Goal: Information Seeking & Learning: Learn about a topic

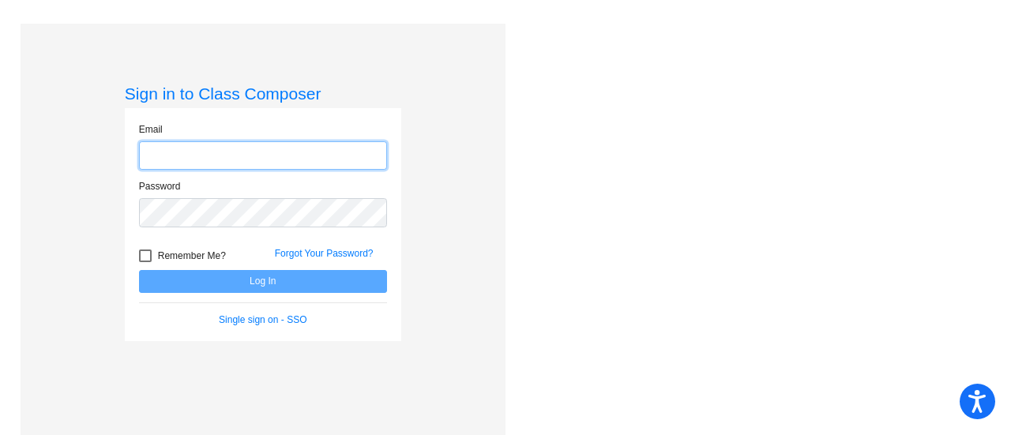
type input "[EMAIL_ADDRESS][DOMAIN_NAME]"
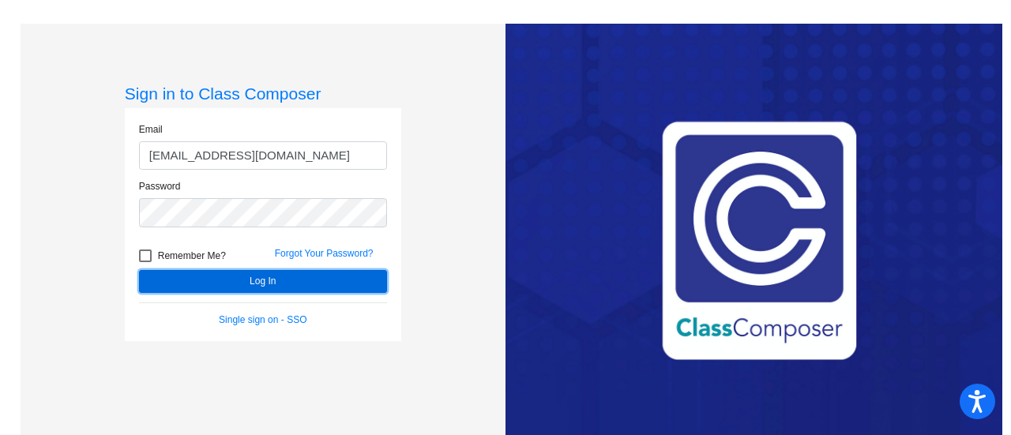
drag, startPoint x: 308, startPoint y: 279, endPoint x: 230, endPoint y: 280, distance: 78.2
click at [230, 280] on button "Log In" at bounding box center [263, 281] width 248 height 23
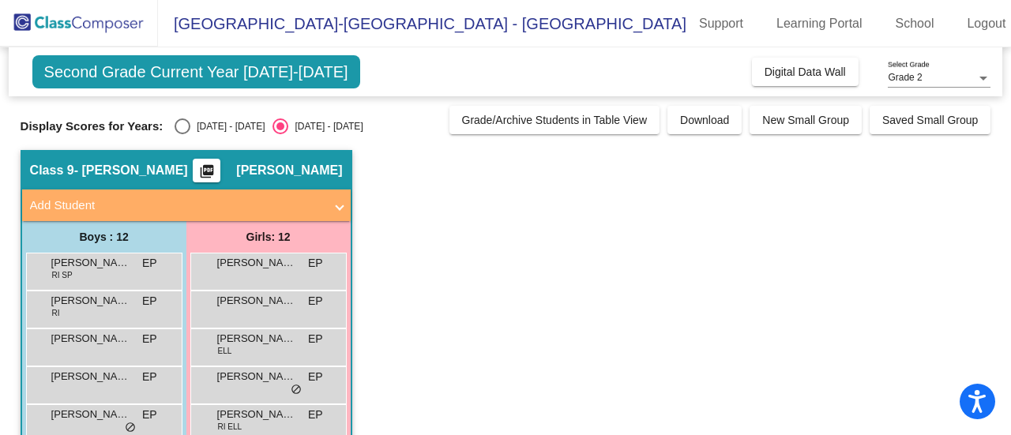
click at [194, 126] on div "[DATE] - [DATE]" at bounding box center [227, 126] width 74 height 14
click at [183, 134] on input "[DATE] - [DATE]" at bounding box center [182, 134] width 1 height 1
radio input "true"
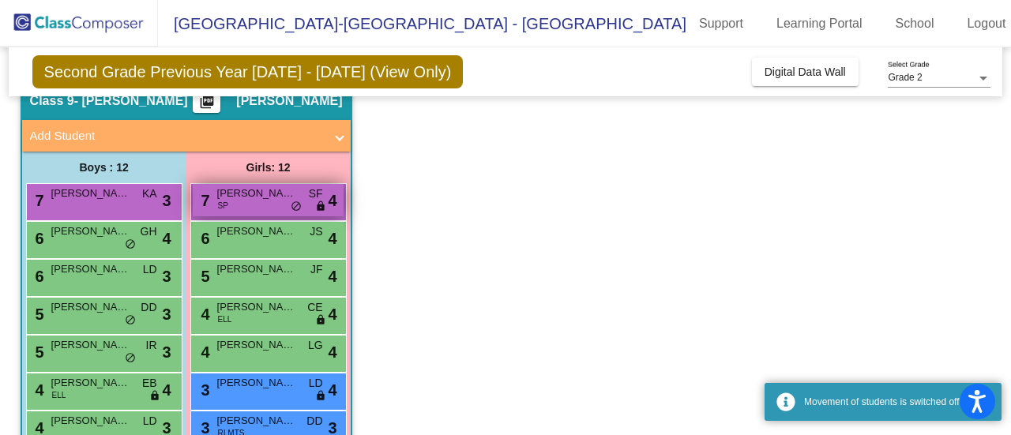
scroll to position [75, 0]
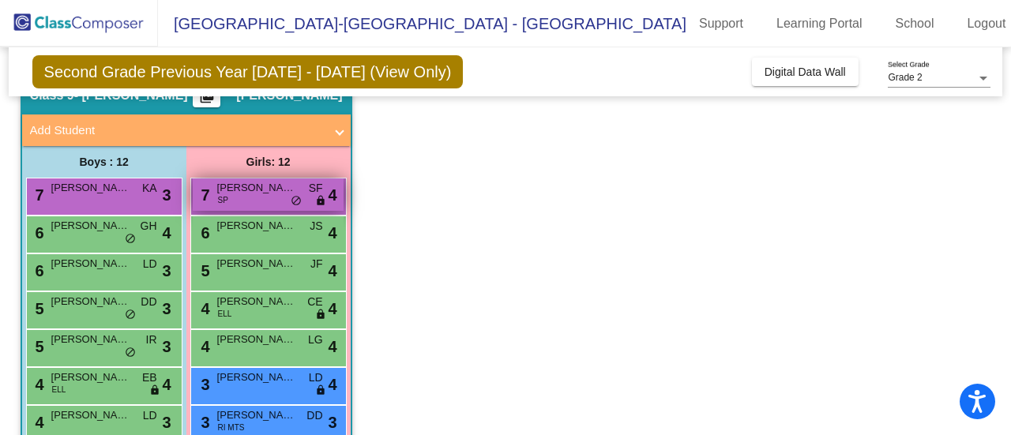
click at [235, 198] on div "7 [PERSON_NAME] SP SF lock do_not_disturb_alt 4" at bounding box center [268, 195] width 151 height 32
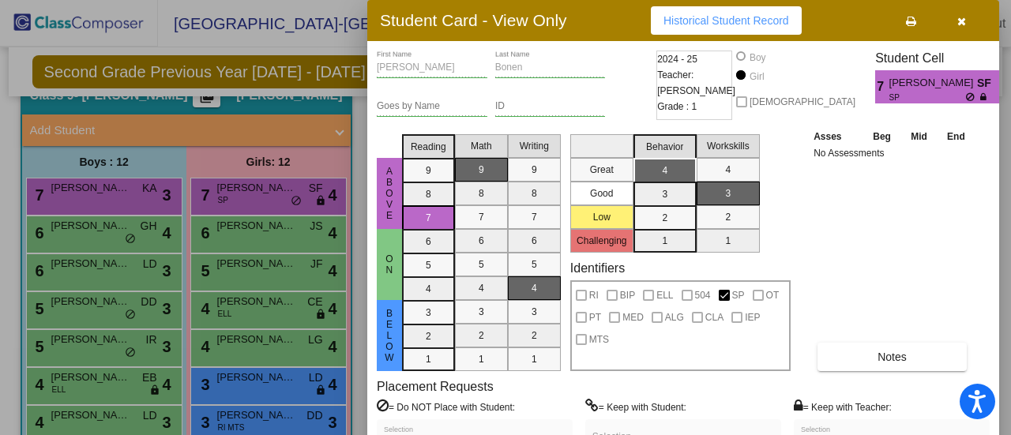
click at [883, 243] on div "Asses Beg Mid End No Assessments Notes" at bounding box center [893, 249] width 166 height 243
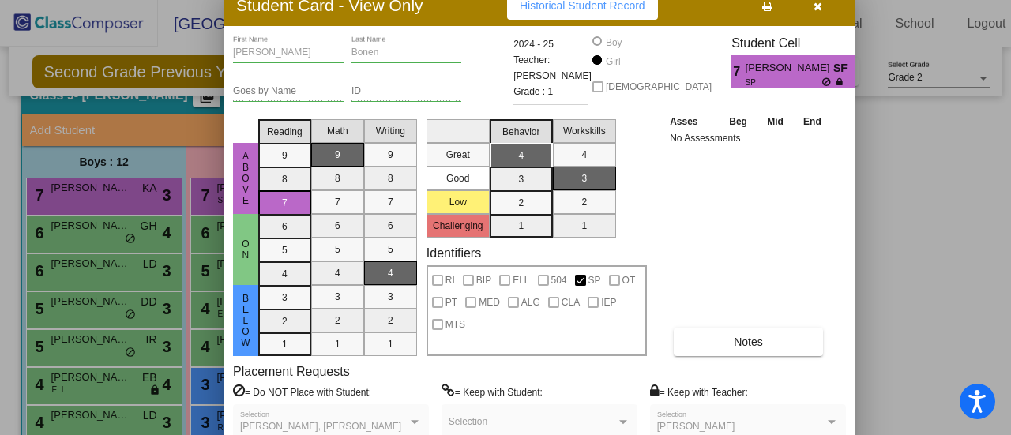
drag, startPoint x: 574, startPoint y: 22, endPoint x: 424, endPoint y: 6, distance: 150.3
click at [424, 6] on div "Student Card - View Only Historical Student Record" at bounding box center [540, 5] width 632 height 41
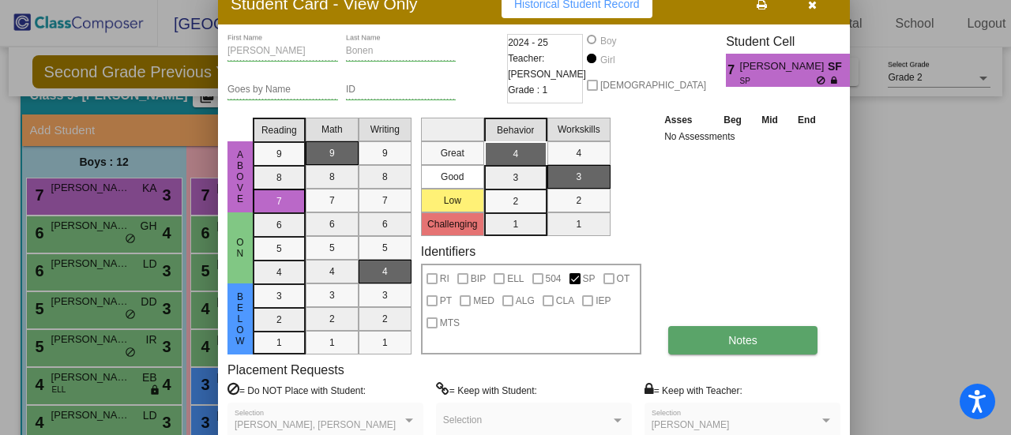
click at [747, 344] on span "Notes" at bounding box center [743, 340] width 29 height 13
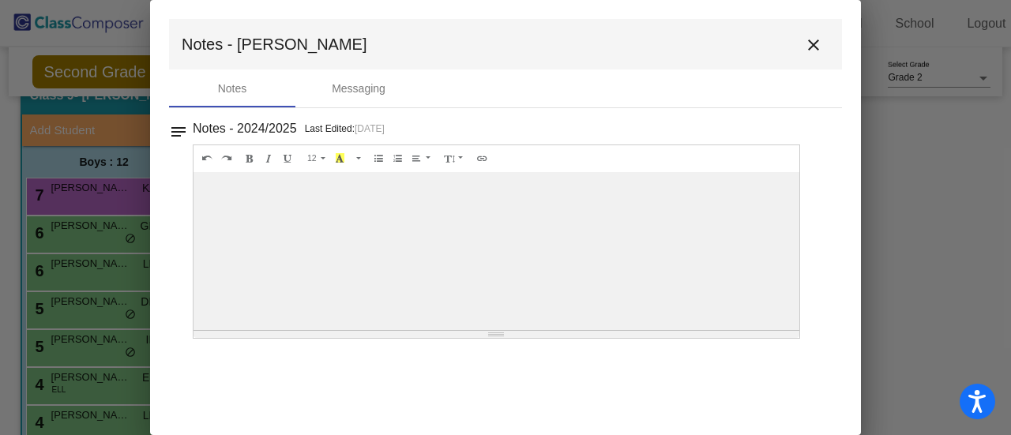
click at [802, 49] on button "close" at bounding box center [814, 44] width 32 height 32
